Goal: Information Seeking & Learning: Check status

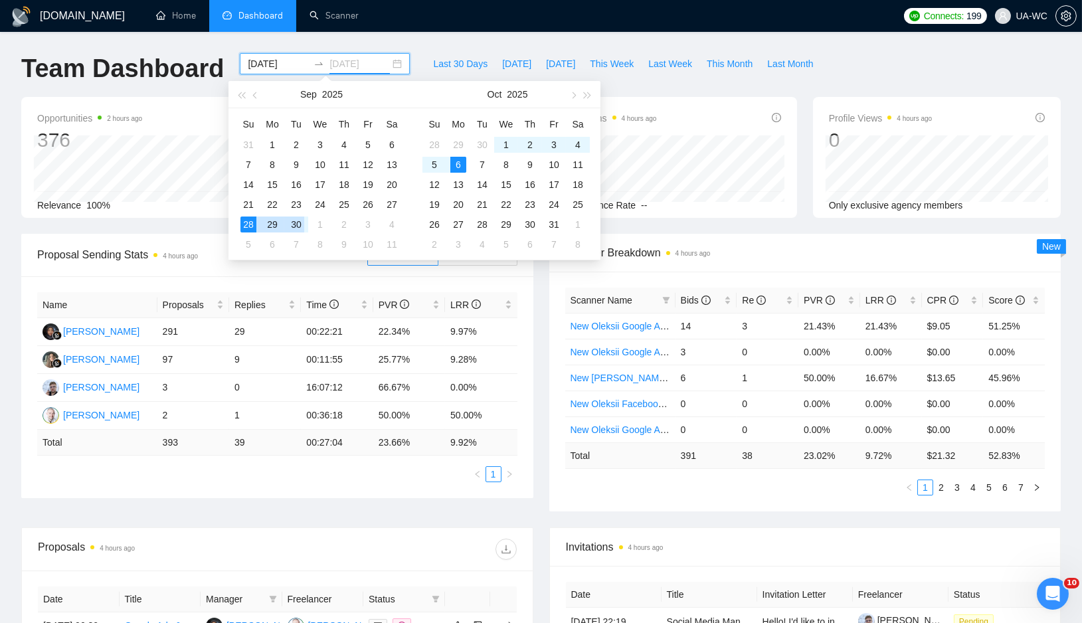
type input "[DATE]"
click at [315, 480] on ul "1" at bounding box center [277, 474] width 480 height 16
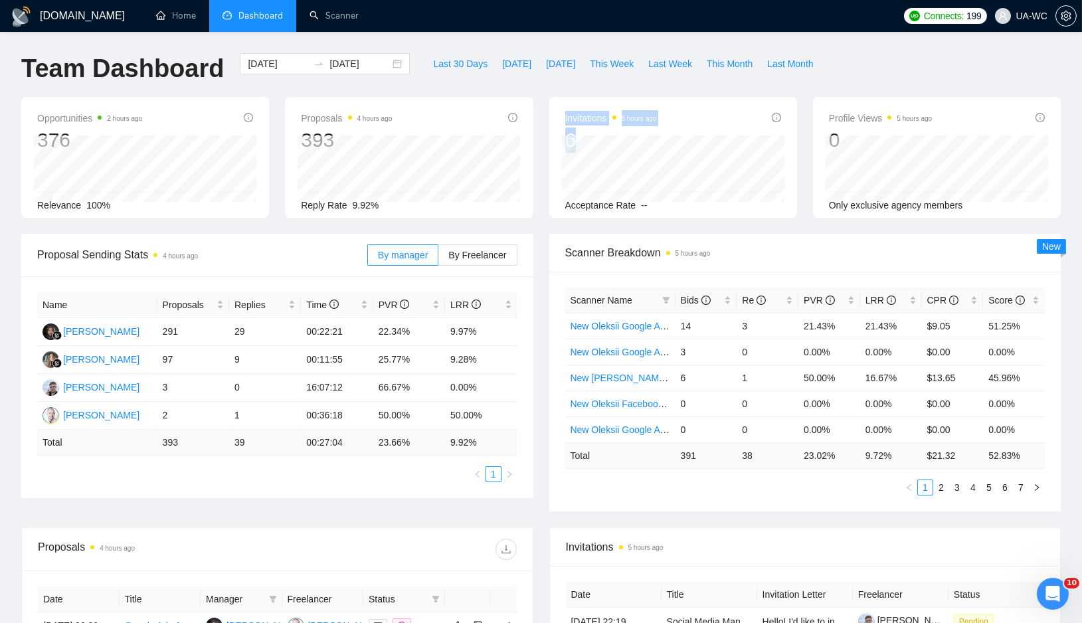
drag, startPoint x: 591, startPoint y: 131, endPoint x: 560, endPoint y: 131, distance: 31.2
click at [560, 131] on div "Invitations 5 hours ago 6 [DATE] [DATE] 0 Acceptance Rate --" at bounding box center [673, 157] width 248 height 121
click at [567, 132] on div "6" at bounding box center [611, 140] width 92 height 25
click at [543, 294] on div "Scanner Breakdown 5 hours ago Scanner Name Bids Re PVR LRR CPR Score New Oleksi…" at bounding box center [805, 373] width 528 height 278
drag, startPoint x: 323, startPoint y: 357, endPoint x: 328, endPoint y: 327, distance: 30.4
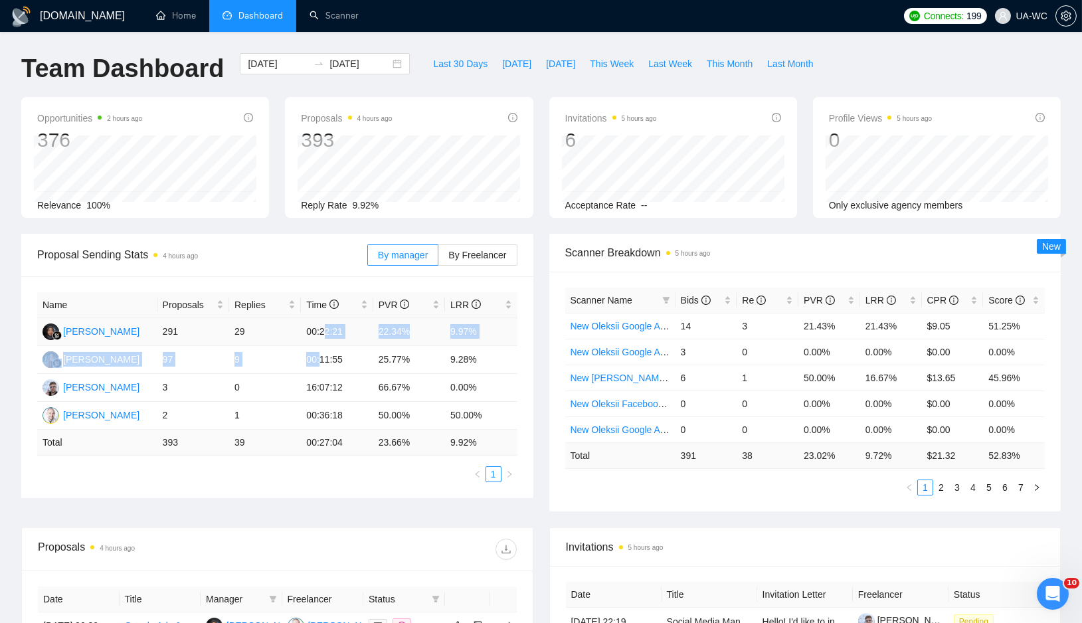
click at [328, 327] on tbody "[PERSON_NAME] 291 29 00:22:21 22.34% 9.97% [PERSON_NAME] 97 9 00:11:55 25.77% 9…" at bounding box center [277, 374] width 480 height 112
click at [321, 423] on td "00:36:18" at bounding box center [337, 416] width 72 height 28
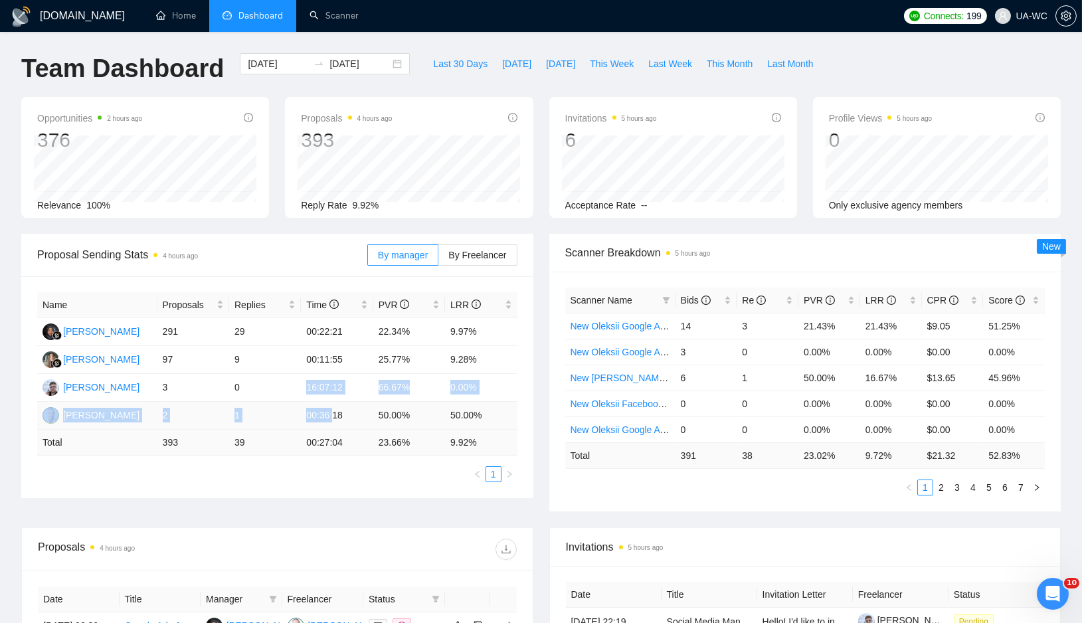
drag, startPoint x: 306, startPoint y: 388, endPoint x: 333, endPoint y: 418, distance: 40.0
click at [335, 418] on tbody "[PERSON_NAME] 291 29 00:22:21 22.34% 9.97% [PERSON_NAME] 97 9 00:11:55 25.77% 9…" at bounding box center [277, 374] width 480 height 112
click at [312, 444] on td "00:27:04" at bounding box center [337, 443] width 72 height 26
click at [312, 493] on div "Name Proposals Replies Time PVR LRR [PERSON_NAME] 291 29 00:22:21 22.34% 9.97% …" at bounding box center [277, 387] width 512 height 222
drag, startPoint x: 347, startPoint y: 360, endPoint x: 318, endPoint y: 360, distance: 28.6
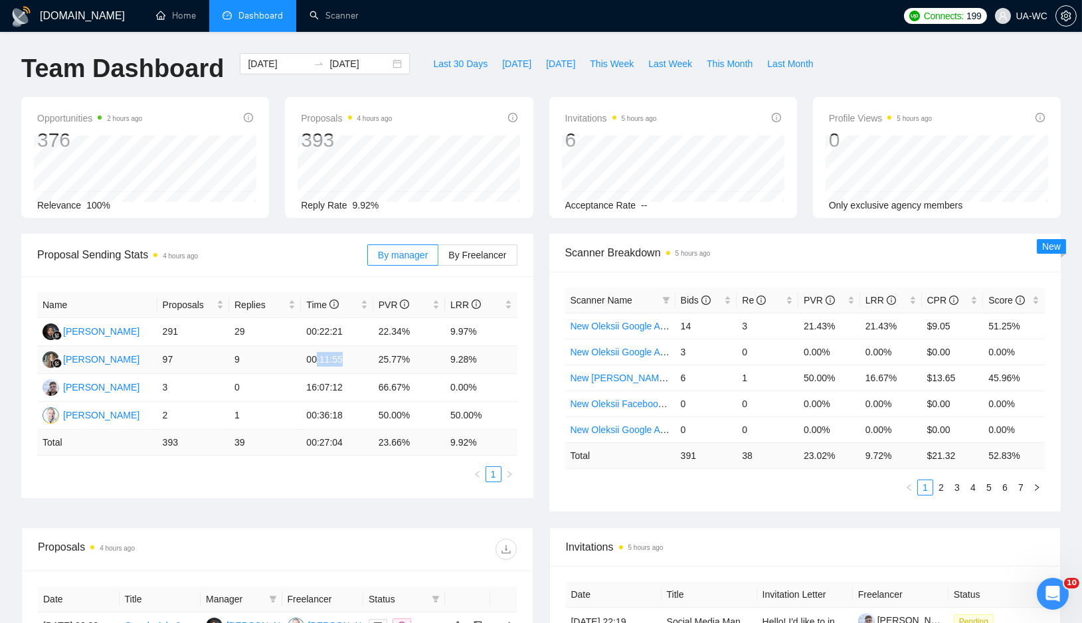
click at [318, 360] on td "00:11:55" at bounding box center [337, 360] width 72 height 28
click at [290, 363] on td "9" at bounding box center [265, 360] width 72 height 28
drag, startPoint x: 925, startPoint y: 454, endPoint x: 958, endPoint y: 455, distance: 32.6
click at [958, 456] on td "$ 21.32" at bounding box center [953, 455] width 62 height 26
click at [863, 507] on div "Scanner Name Bids Re PVR LRR CPR Score New Oleksii Google Ads Ecomm - [GEOGRAPH…" at bounding box center [805, 392] width 512 height 240
